Goal: Transaction & Acquisition: Purchase product/service

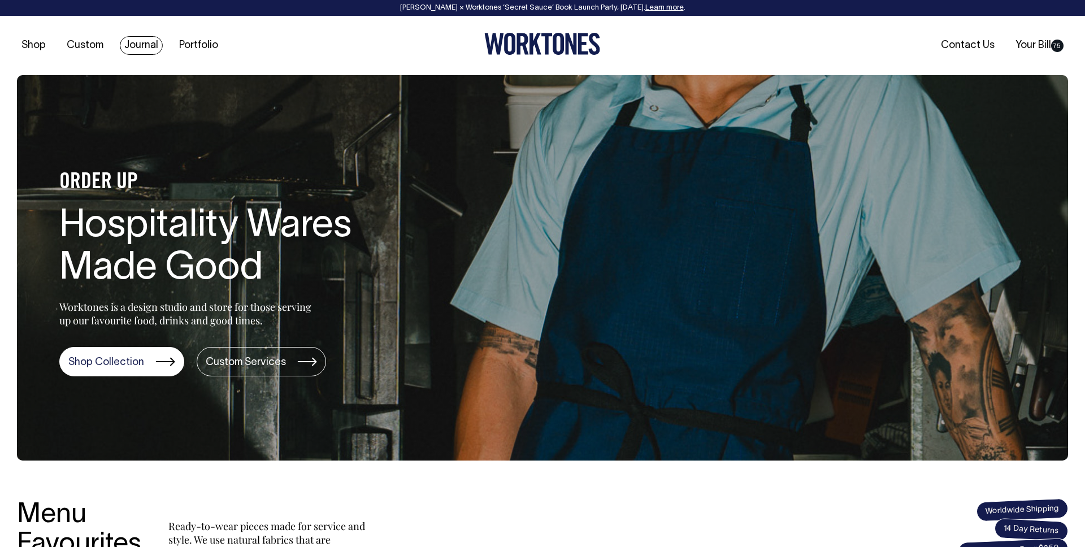
click at [157, 46] on link "Journal" at bounding box center [141, 45] width 43 height 19
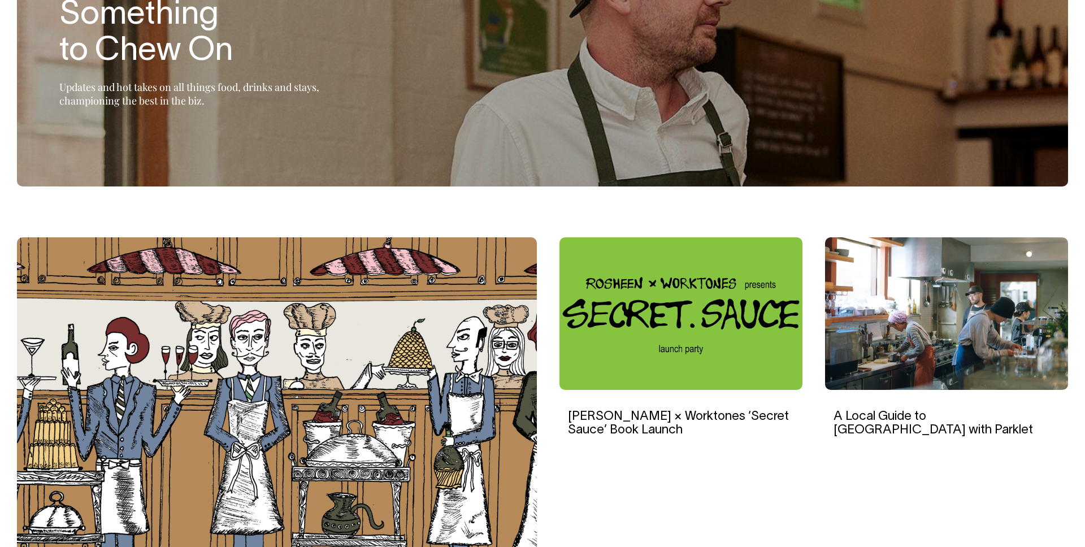
click at [958, 288] on img at bounding box center [946, 313] width 243 height 153
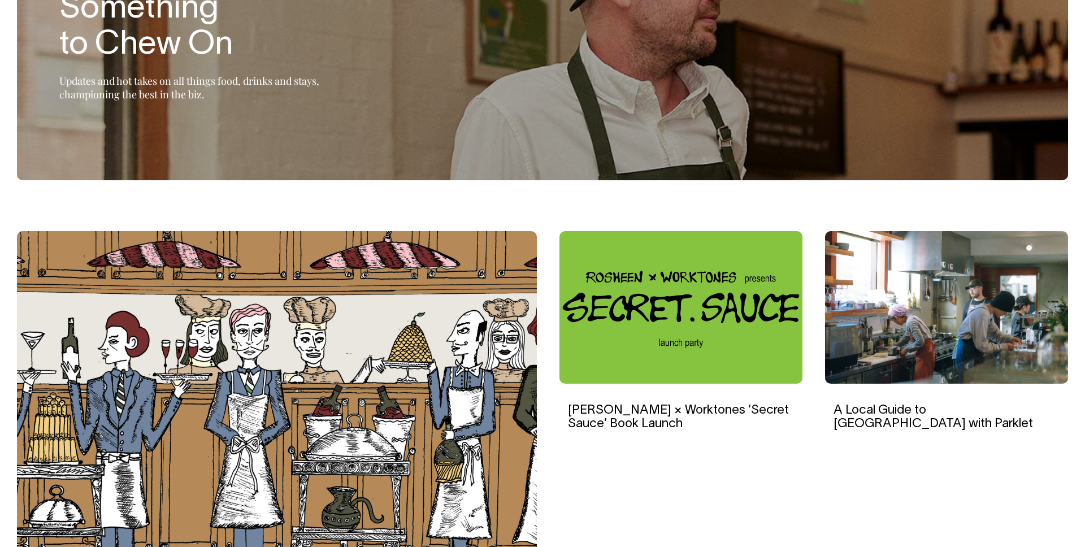
scroll to position [183, 0]
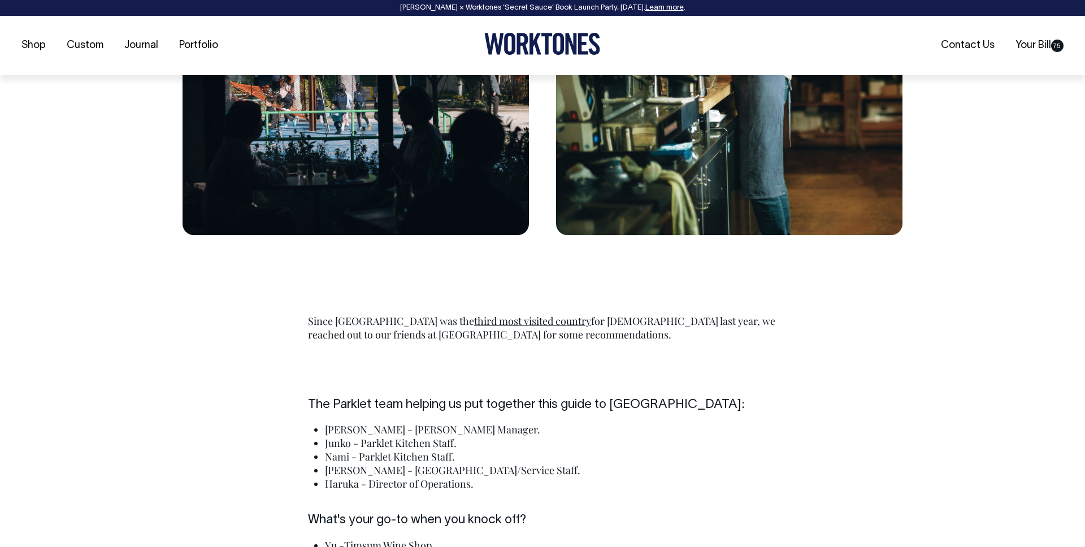
scroll to position [2078, 0]
click at [625, 322] on p "Since Japan was the third most visited country for [DEMOGRAPHIC_DATA] last year…" at bounding box center [542, 327] width 469 height 27
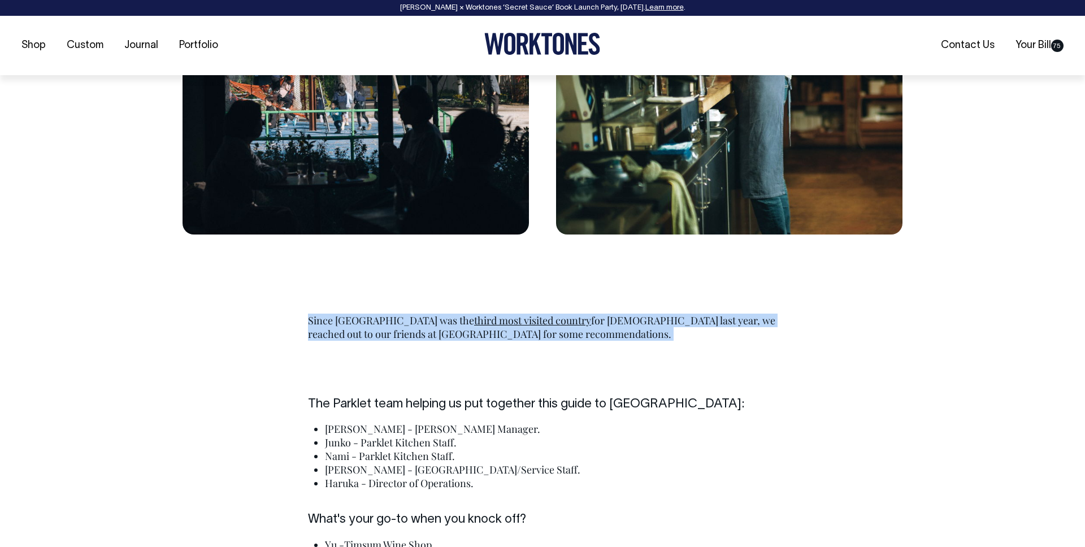
click at [625, 322] on p "Since Japan was the third most visited country for [DEMOGRAPHIC_DATA] last year…" at bounding box center [542, 327] width 469 height 27
copy div "Since Japan was the third most visited country for [DEMOGRAPHIC_DATA] last year…"
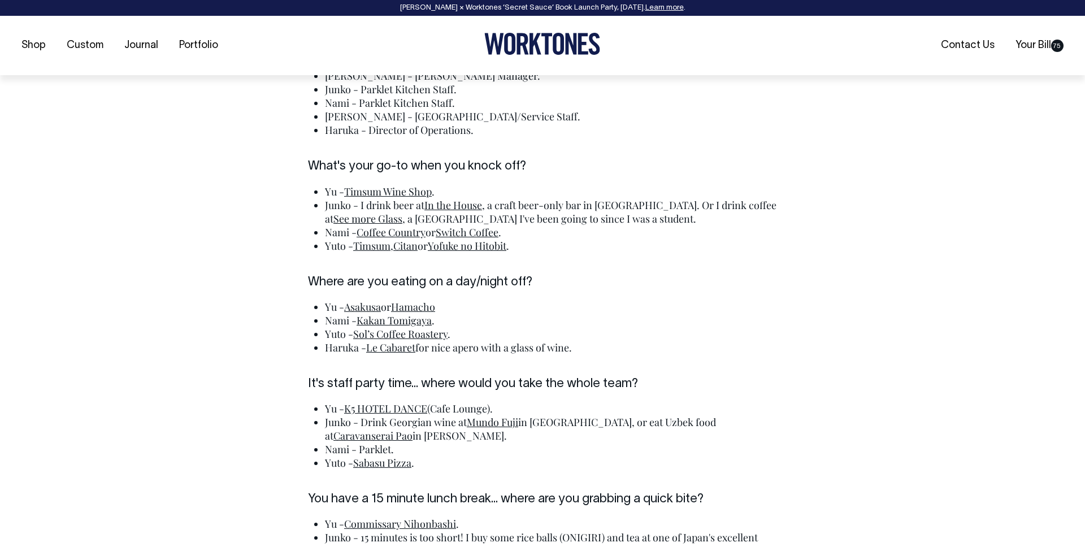
click at [394, 194] on link "Timsum Wine Shop" at bounding box center [388, 192] width 88 height 14
drag, startPoint x: 468, startPoint y: 204, endPoint x: 436, endPoint y: 213, distance: 33.5
click at [468, 204] on link "In the House" at bounding box center [453, 204] width 58 height 14
click at [358, 218] on link "See more Glass" at bounding box center [367, 218] width 69 height 14
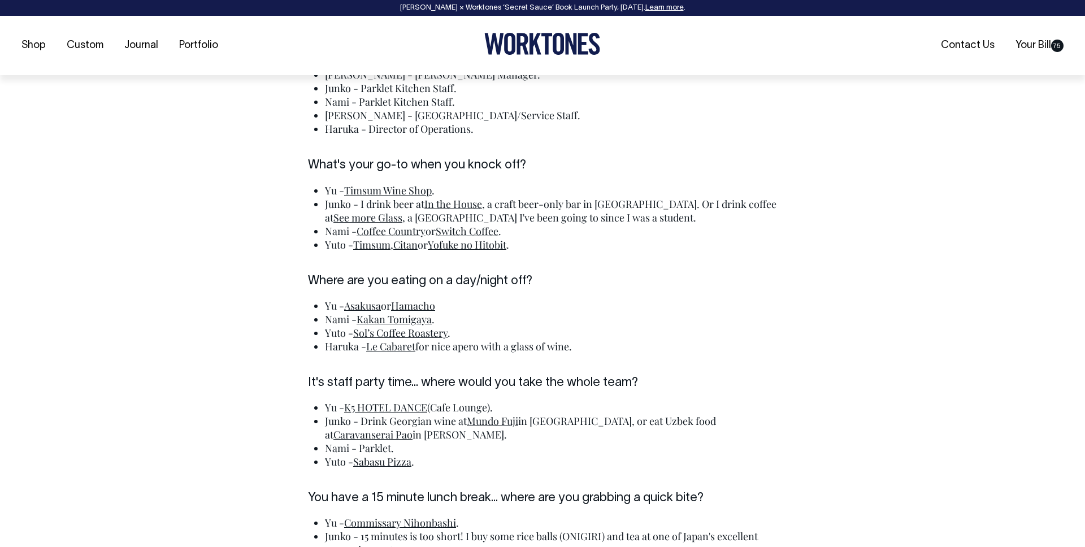
click at [475, 231] on link "Switch Coffee" at bounding box center [467, 231] width 63 height 14
drag, startPoint x: 380, startPoint y: 246, endPoint x: 392, endPoint y: 246, distance: 12.4
click at [381, 246] on link "Timsum" at bounding box center [371, 245] width 37 height 14
drag, startPoint x: 411, startPoint y: 246, endPoint x: 466, endPoint y: 247, distance: 55.4
click at [411, 246] on link "Citan" at bounding box center [405, 245] width 24 height 14
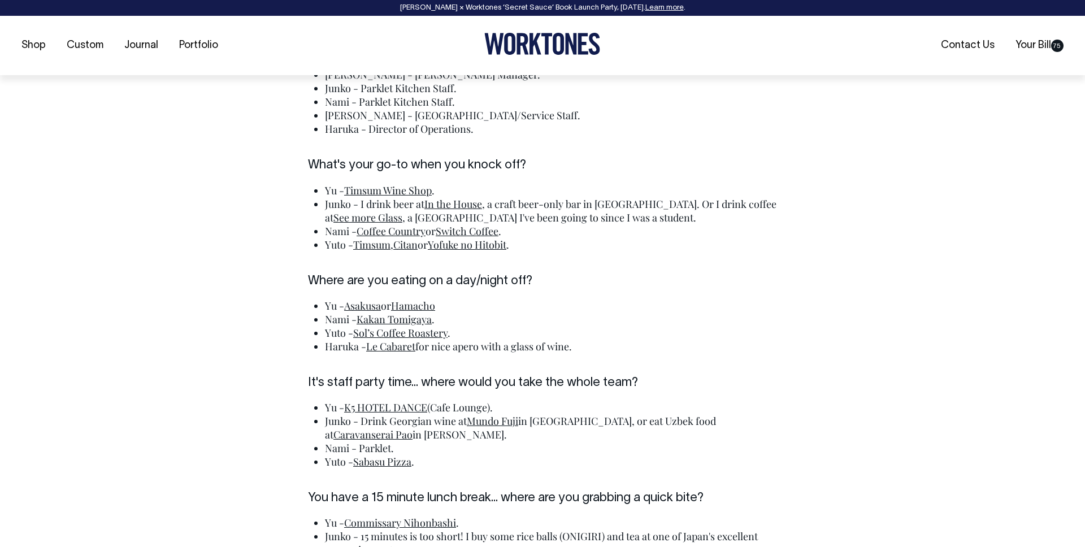
click at [468, 247] on link "Yofuke no Hitobit" at bounding box center [467, 245] width 79 height 14
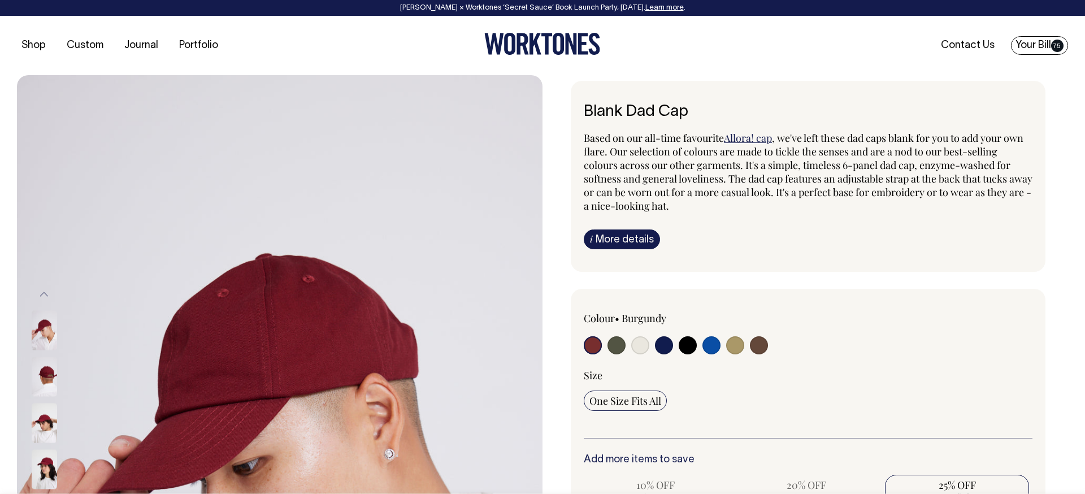
click at [1048, 47] on link "Your Bill 75" at bounding box center [1039, 45] width 57 height 19
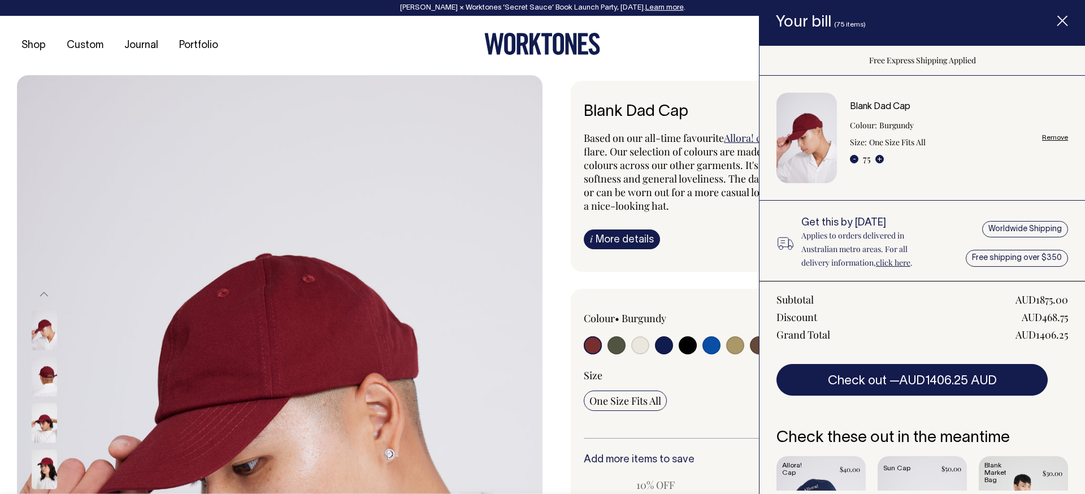
drag, startPoint x: 1062, startPoint y: 136, endPoint x: 782, endPoint y: 192, distance: 285.2
click at [1062, 136] on link "Remove" at bounding box center [1055, 137] width 26 height 7
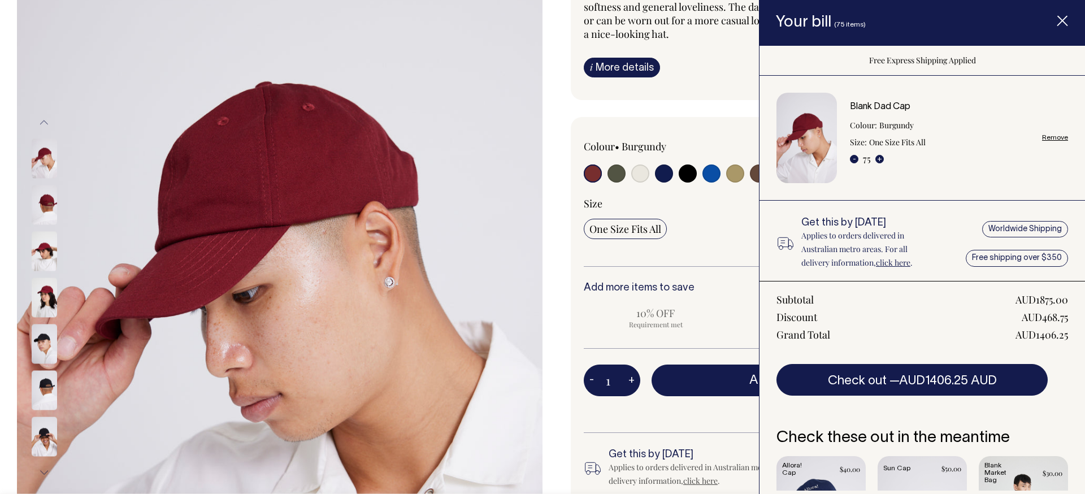
radio input "false"
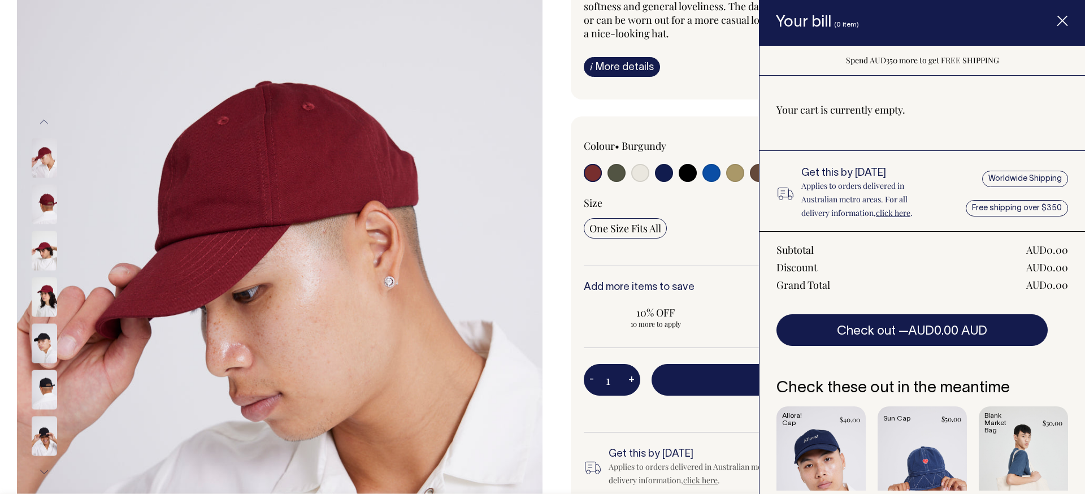
scroll to position [173, 0]
drag, startPoint x: 615, startPoint y: 383, endPoint x: 600, endPoint y: 383, distance: 14.7
click at [600, 383] on input "1" at bounding box center [612, 379] width 57 height 32
type input "101"
radio input "true"
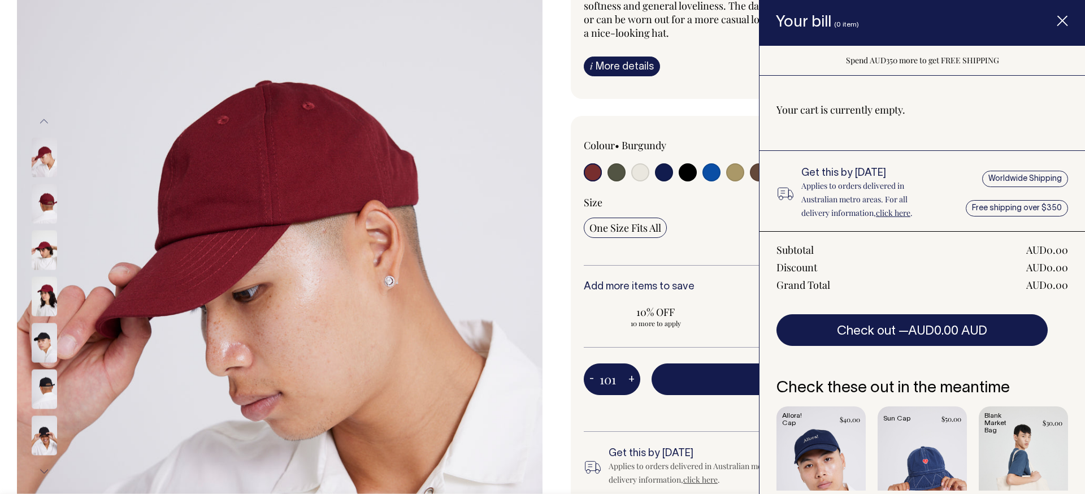
type input "101"
click at [664, 403] on span "Spend AUD350 more to get FREE SHIPPING" at bounding box center [841, 409] width 381 height 14
click at [704, 378] on button "Add to bill — AUD25.00 AUD18.75" at bounding box center [841, 379] width 381 height 32
type input "1"
radio input "false"
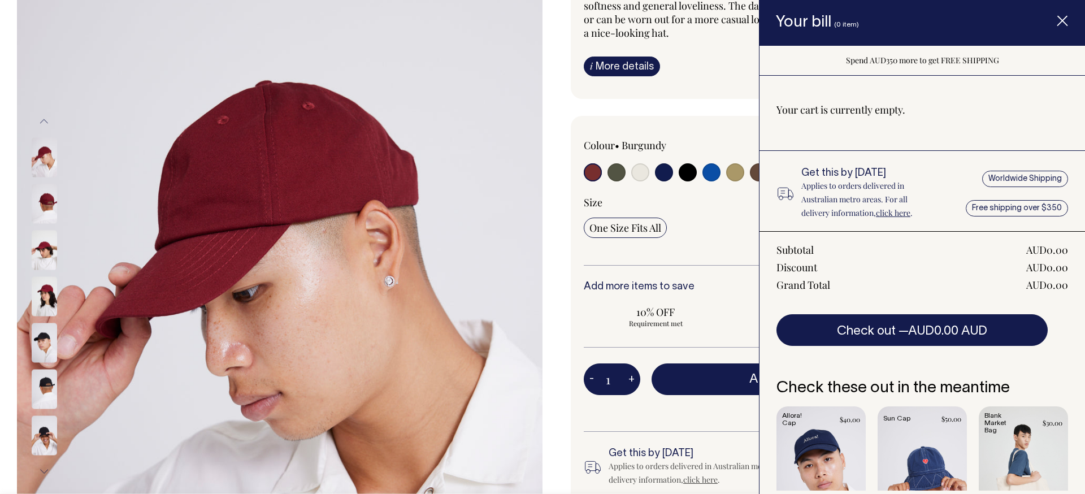
type input "1"
radio input "true"
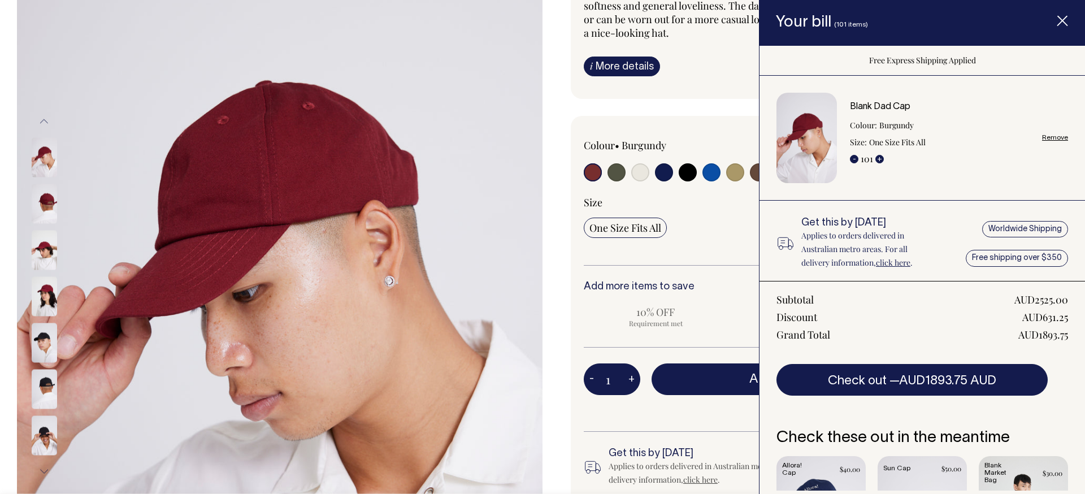
click at [1042, 336] on div "AUD1893.75" at bounding box center [1043, 335] width 50 height 14
click at [1062, 335] on div "AUD1893.75" at bounding box center [1043, 335] width 50 height 14
drag, startPoint x: 1072, startPoint y: 335, endPoint x: 1039, endPoint y: 336, distance: 33.4
click at [1039, 336] on div "Subtotal AUD2525.00 Discount AUD631.25 Grand Total AUD1893.75 Check out — AUD18…" at bounding box center [921, 338] width 325 height 115
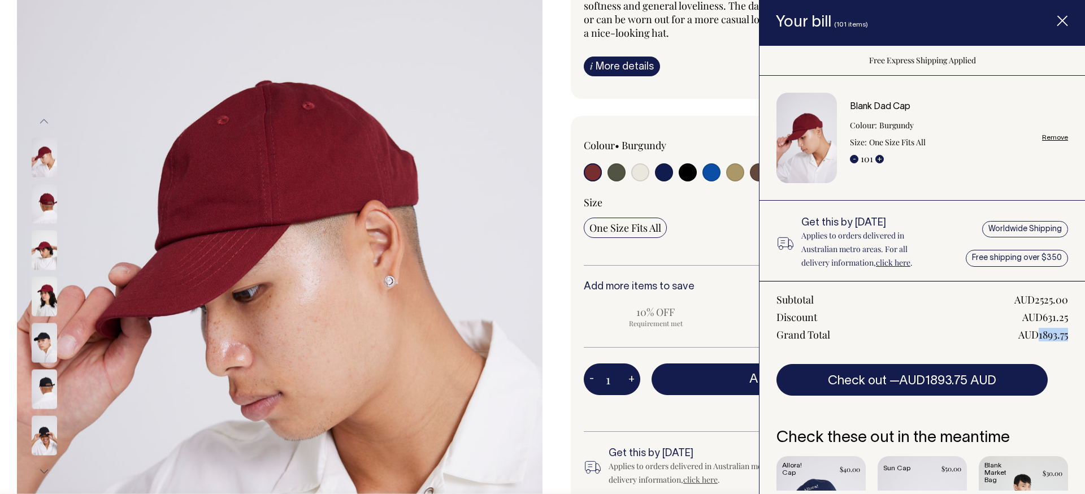
copy div "1893.75"
click at [1010, 336] on div "Grand Total AUD1893.75" at bounding box center [922, 335] width 292 height 14
click at [1068, 18] on span "Item added to your cart" at bounding box center [1062, 23] width 45 height 48
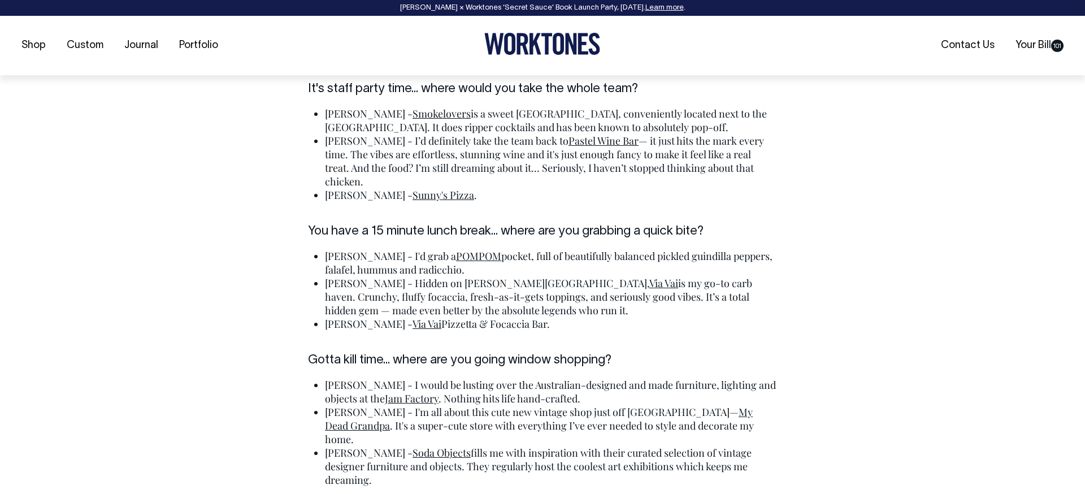
scroll to position [2908, 0]
click at [573, 249] on li "Kirby - I'd grab a POMPOM pocket, full of beautifully balanced pickled guindill…" at bounding box center [551, 262] width 452 height 27
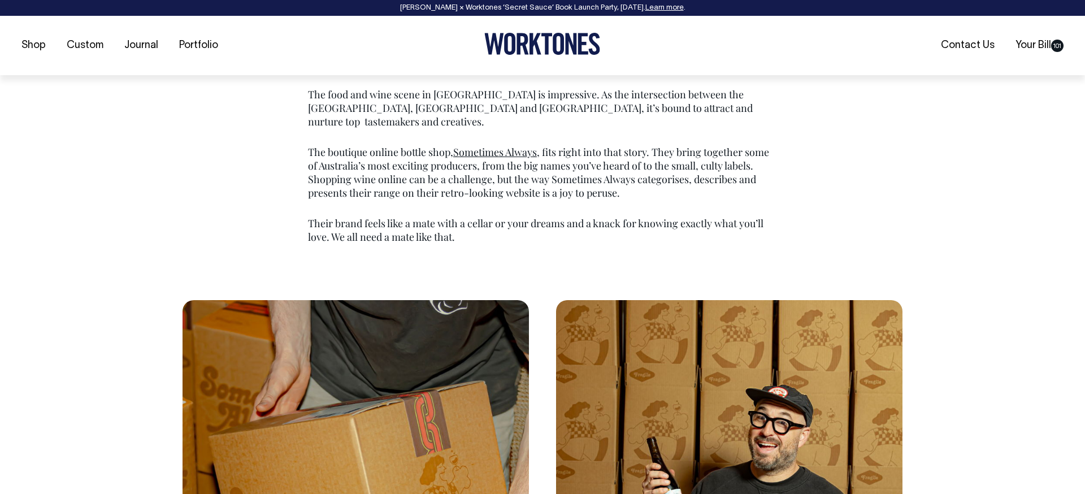
scroll to position [813, 0]
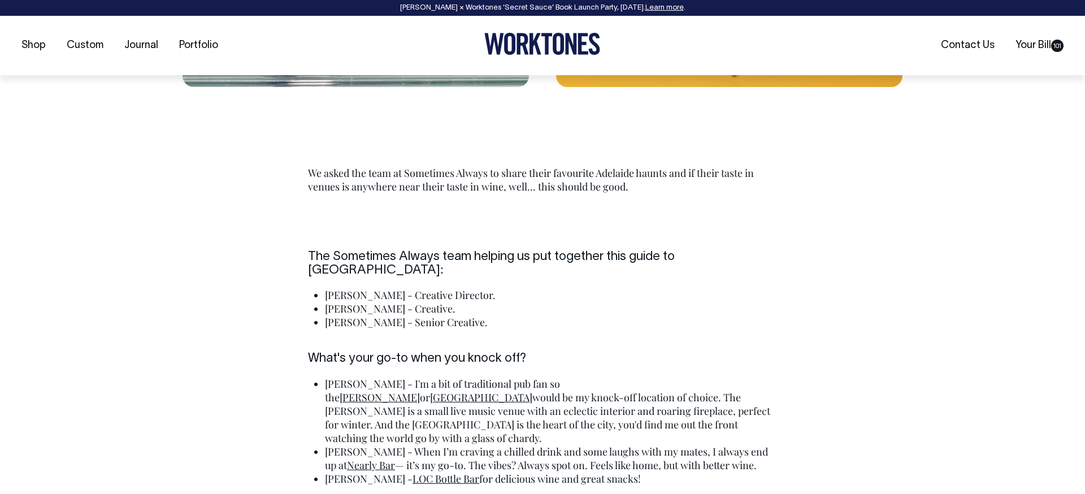
scroll to position [2325, 0]
